Goal: Navigation & Orientation: Find specific page/section

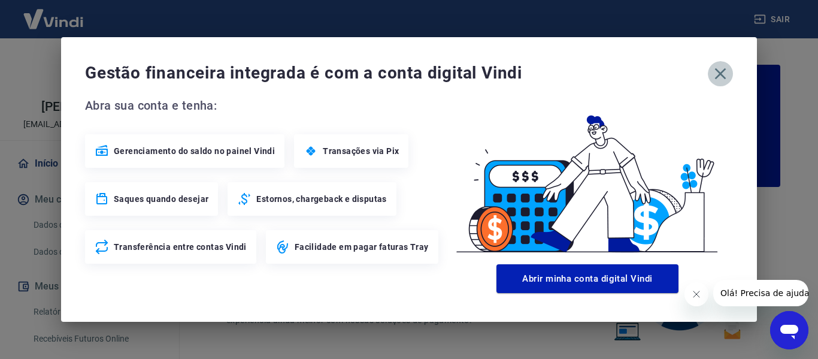
click at [720, 71] on icon "button" at bounding box center [720, 73] width 19 height 19
click at [726, 72] on icon "button" at bounding box center [720, 73] width 19 height 19
